Goal: Task Accomplishment & Management: Use online tool/utility

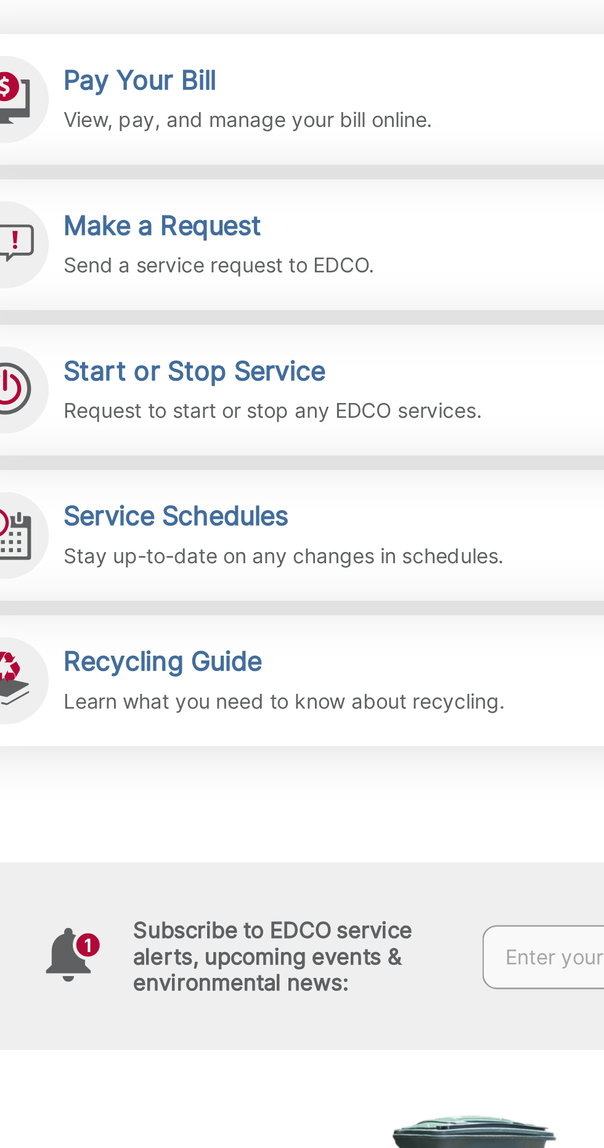
scroll to position [3, 0]
click at [179, 353] on h2 "Pay Your Bill" at bounding box center [206, 354] width 156 height 14
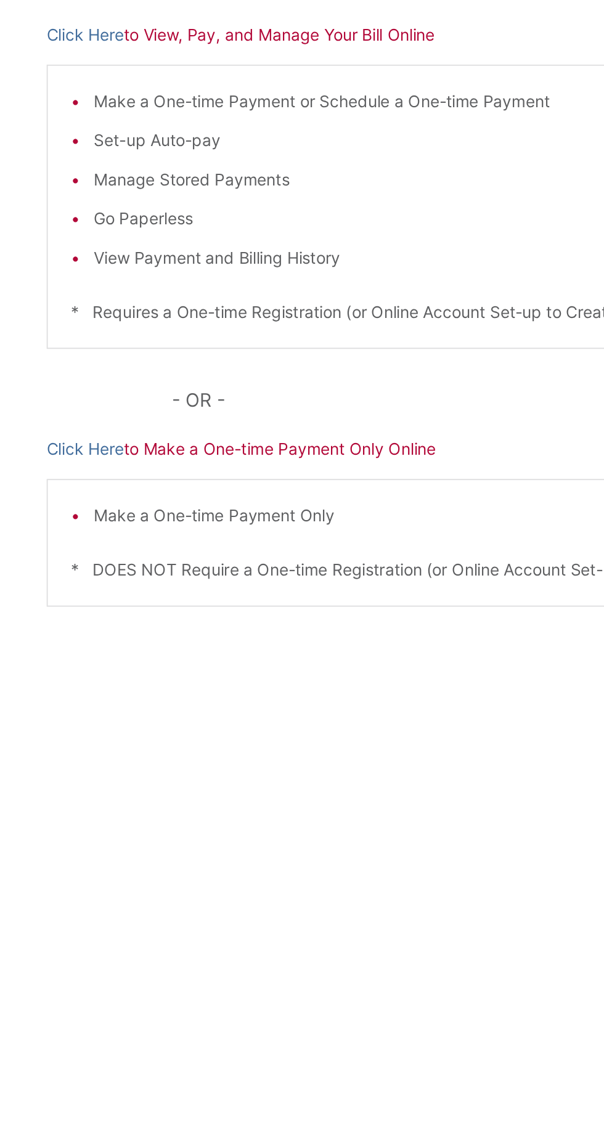
click at [100, 251] on link "Click Here" at bounding box center [98, 245] width 41 height 14
